Goal: Find specific fact: Find specific fact

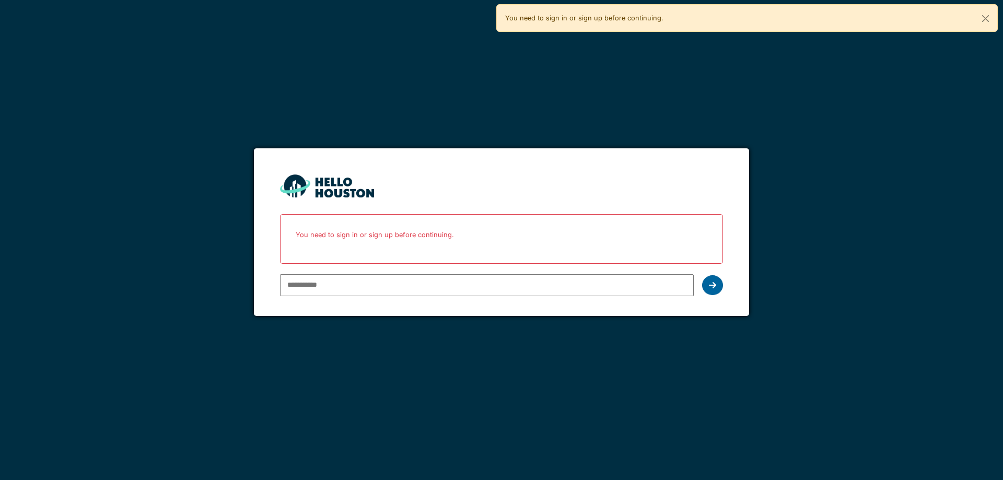
type input "**********"
click at [718, 282] on div at bounding box center [712, 285] width 21 height 20
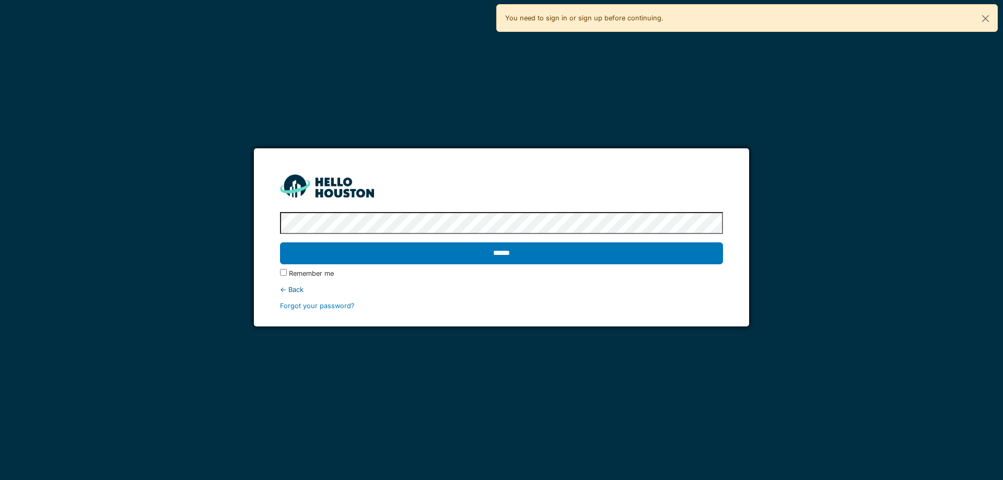
click at [600, 251] on input "******" at bounding box center [501, 253] width 443 height 22
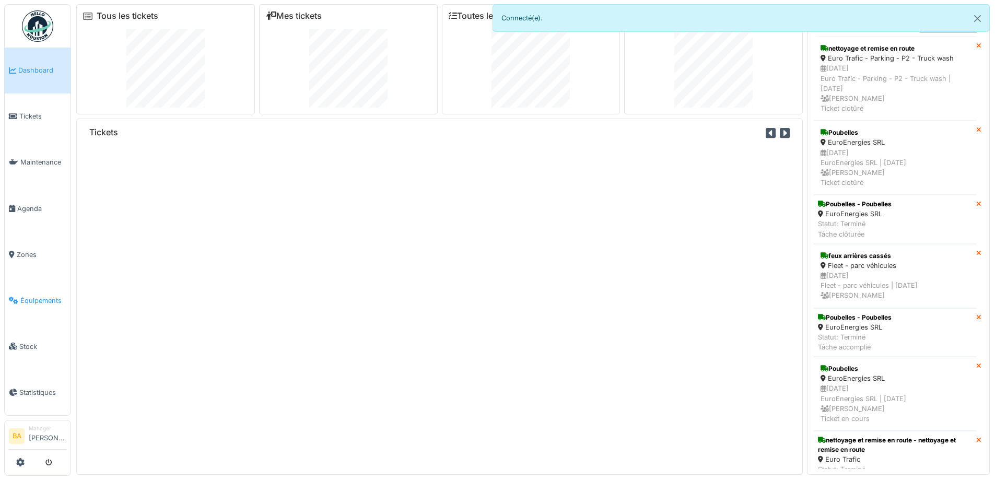
click at [37, 296] on span "Équipements" at bounding box center [43, 301] width 46 height 10
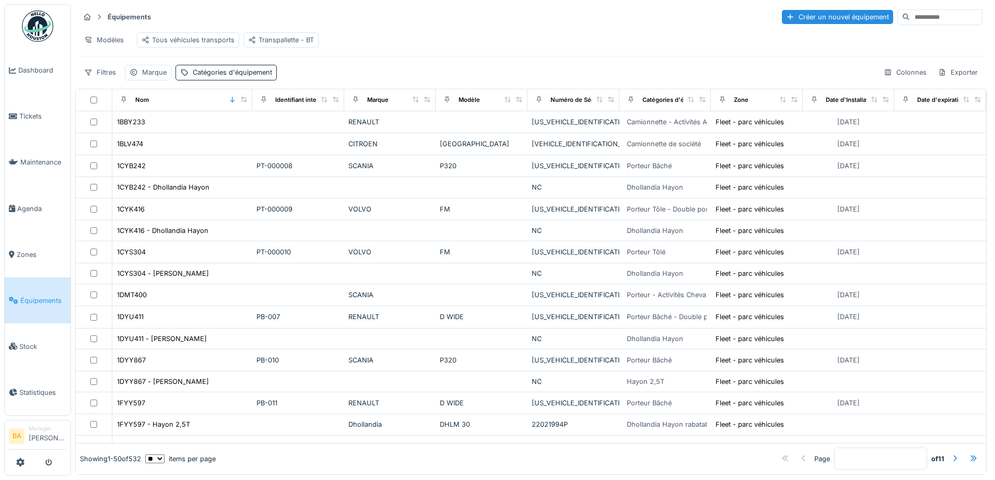
click at [289, 37] on div "Transpallette - BT" at bounding box center [281, 40] width 66 height 10
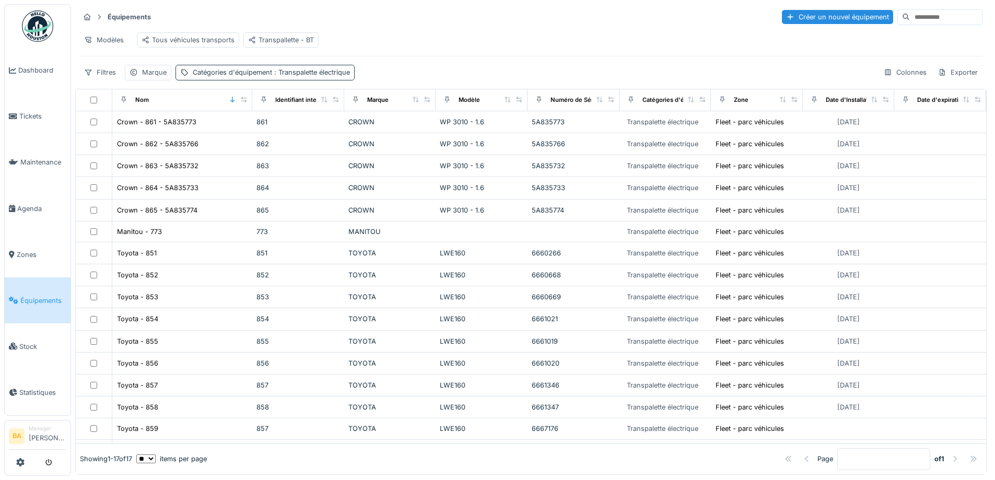
click at [264, 77] on div "Catégories d'équipement : Transpalette électrique" at bounding box center [271, 72] width 157 height 10
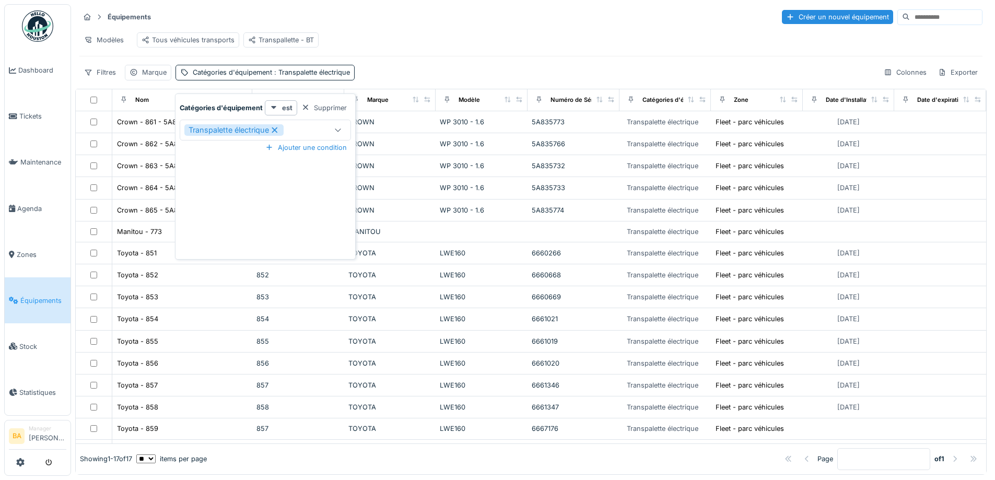
click at [276, 131] on icon at bounding box center [274, 129] width 9 height 7
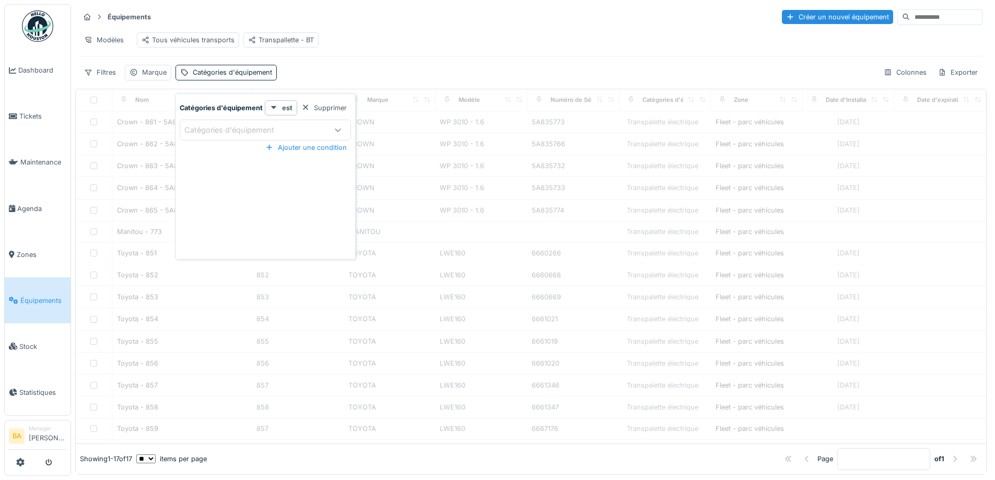
click at [246, 131] on div "Catégories d'équipement" at bounding box center [236, 129] width 105 height 11
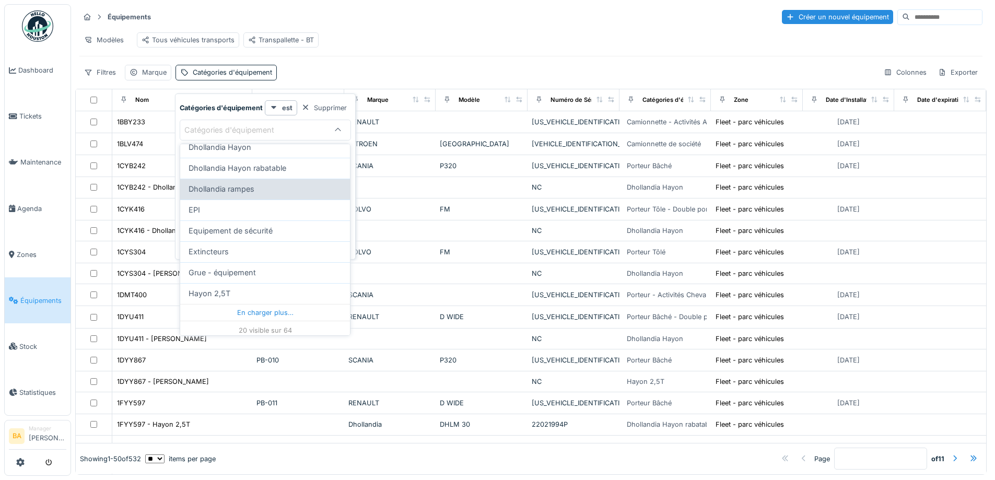
scroll to position [318, 0]
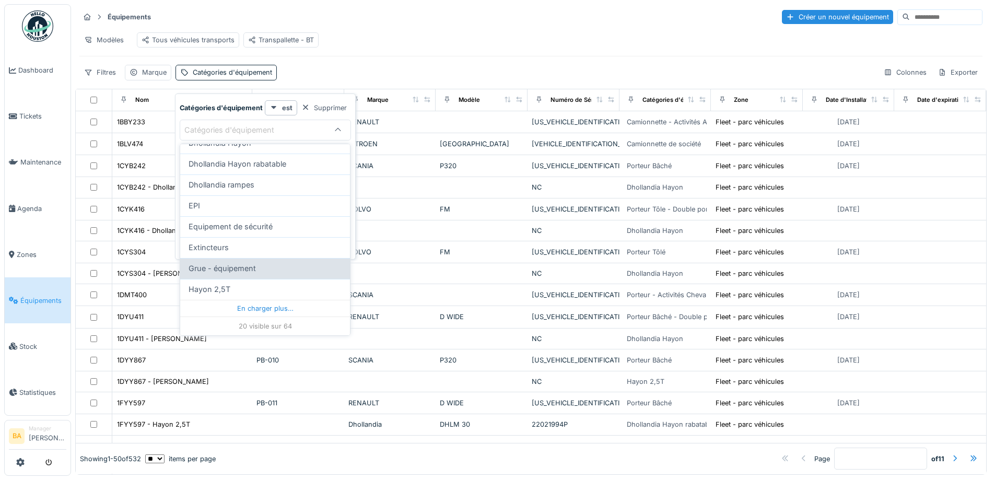
click at [222, 268] on span "Grue - équipement" at bounding box center [222, 268] width 67 height 11
type input "***"
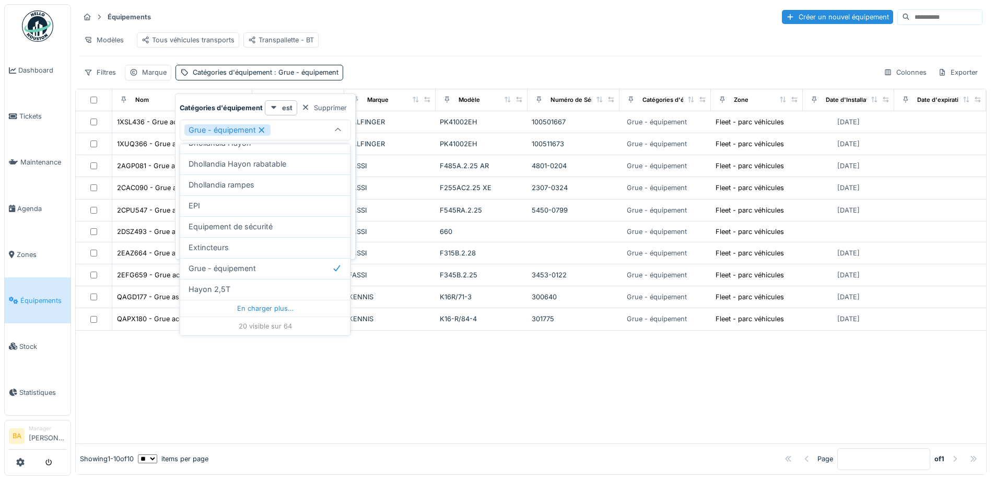
click at [402, 25] on div "Équipements Créer un nouvel équipement" at bounding box center [530, 16] width 903 height 17
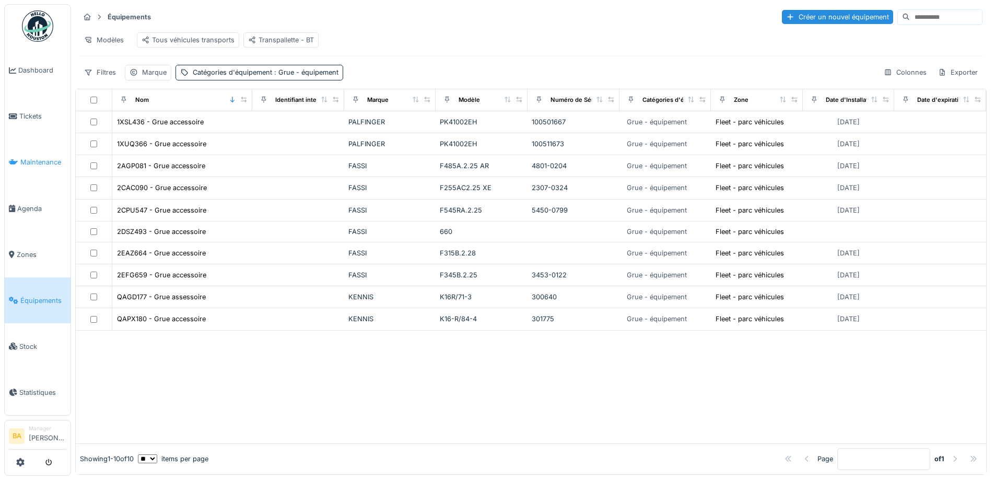
click at [26, 163] on span "Maintenance" at bounding box center [43, 162] width 46 height 10
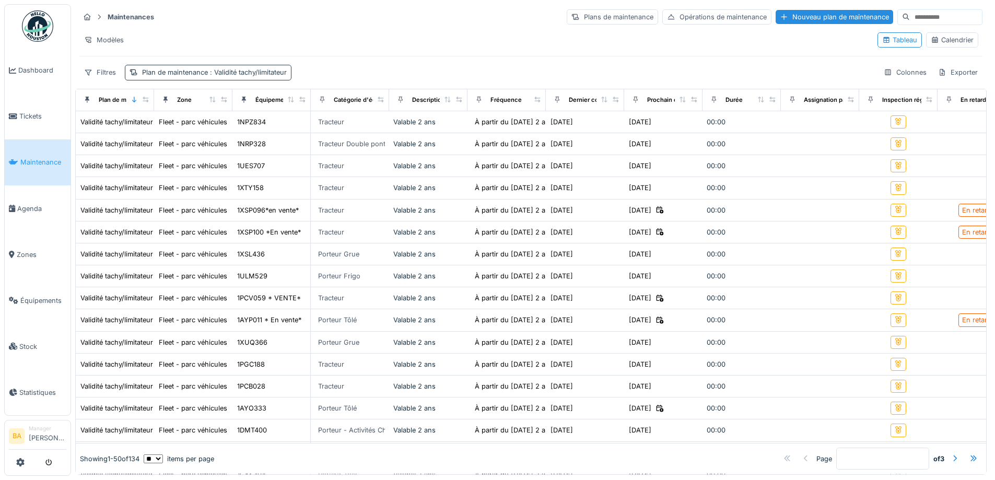
click at [154, 68] on div "Plan de maintenance : Validité tachy/limitateur" at bounding box center [214, 72] width 145 height 10
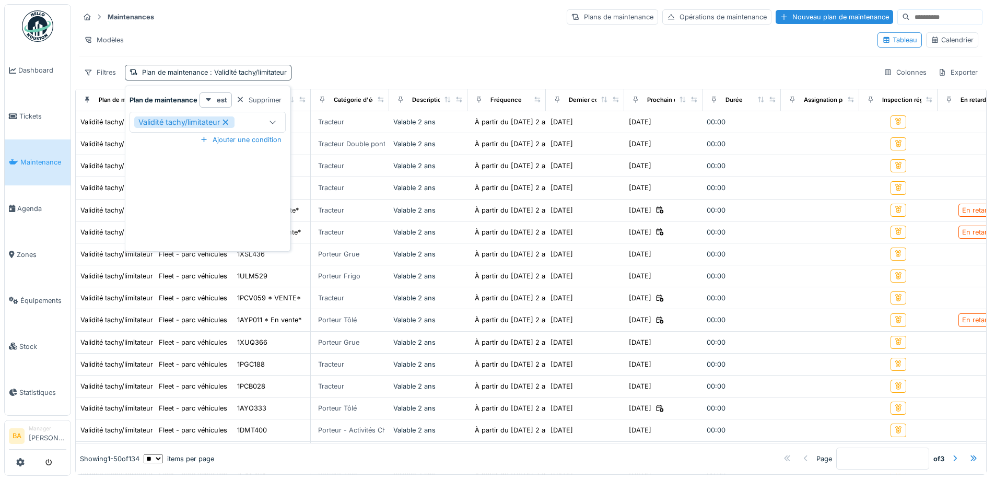
click at [227, 125] on icon at bounding box center [225, 122] width 9 height 7
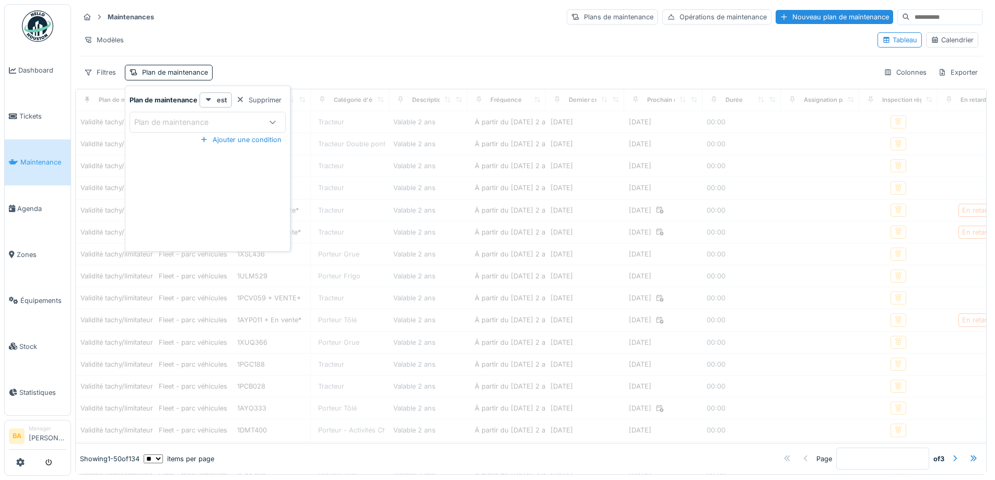
click at [274, 123] on icon at bounding box center [273, 122] width 8 height 7
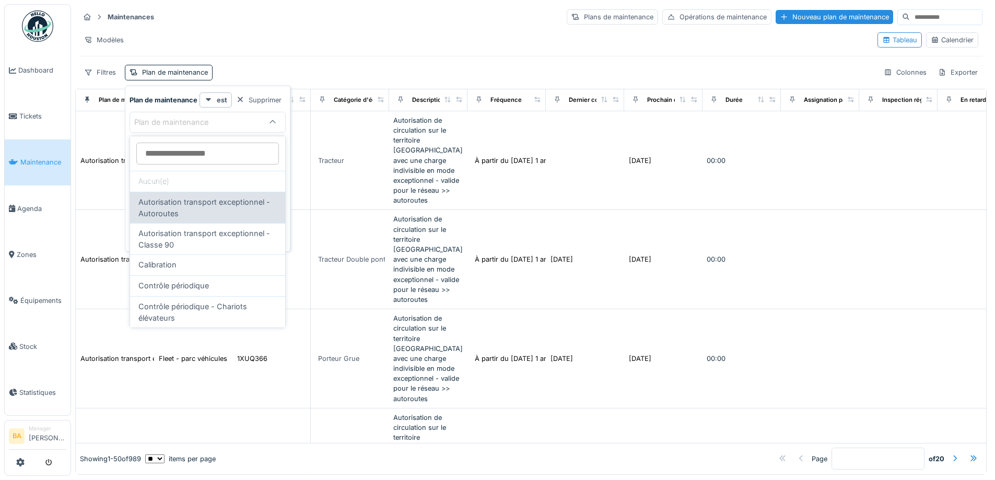
click at [218, 217] on span "Autorisation transport exceptionnel - Autoroutes" at bounding box center [207, 207] width 138 height 22
type input "****"
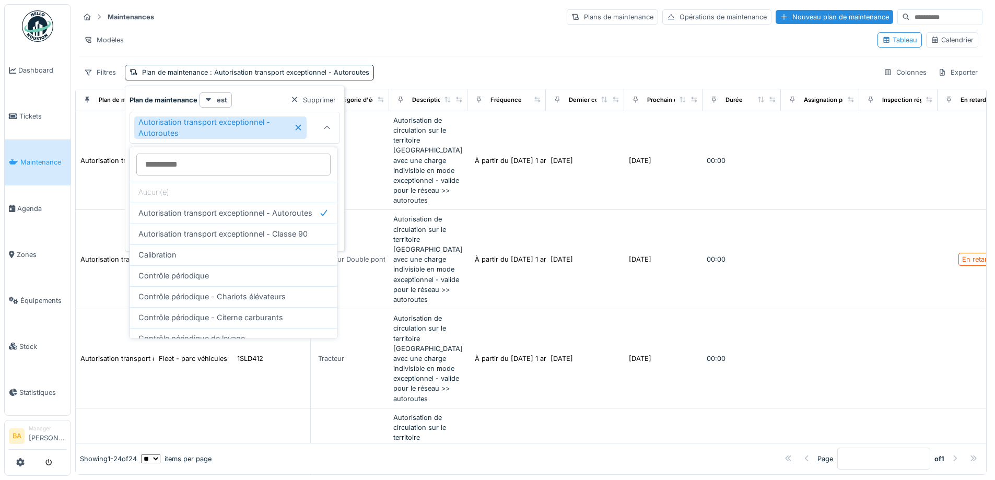
click at [432, 34] on div "Modèles" at bounding box center [474, 39] width 790 height 15
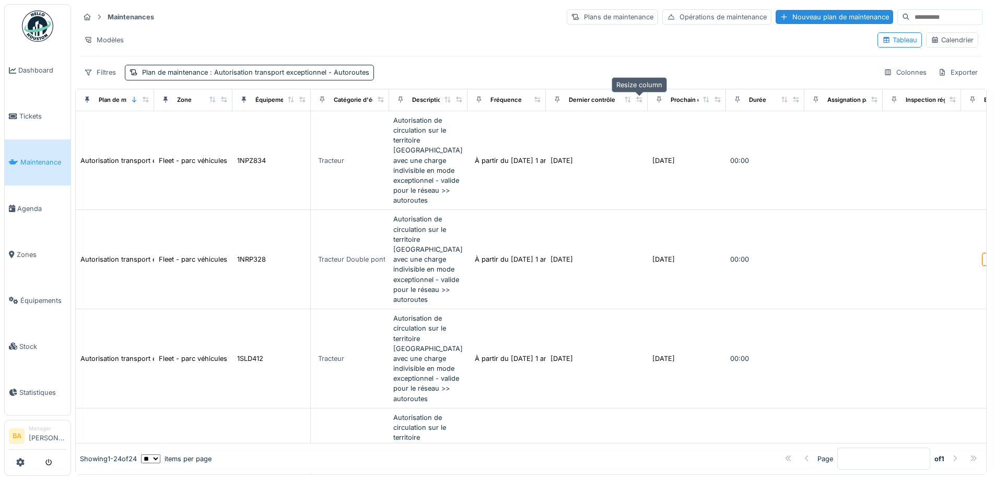
drag, startPoint x: 618, startPoint y: 99, endPoint x: 642, endPoint y: 97, distance: 23.6
click at [642, 97] on icon at bounding box center [639, 100] width 7 height 6
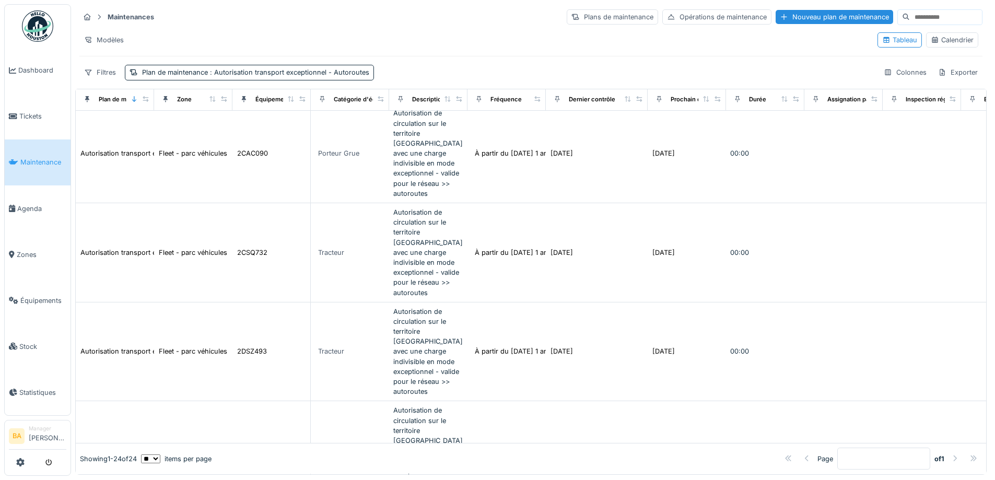
scroll to position [1254, 0]
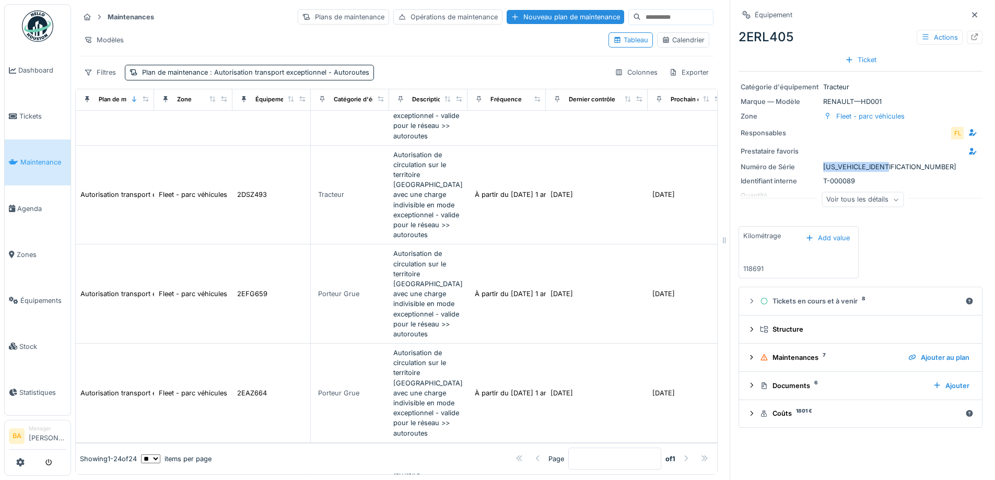
drag, startPoint x: 815, startPoint y: 165, endPoint x: 883, endPoint y: 166, distance: 68.5
click at [883, 166] on div "Numéro de Série [US_VEHICLE_IDENTIFICATION_NUMBER]" at bounding box center [861, 167] width 240 height 10
copy div "Numéro de Série [US_VEHICLE_IDENTIFICATION_NUMBER]"
